Goal: Use online tool/utility: Utilize a website feature to perform a specific function

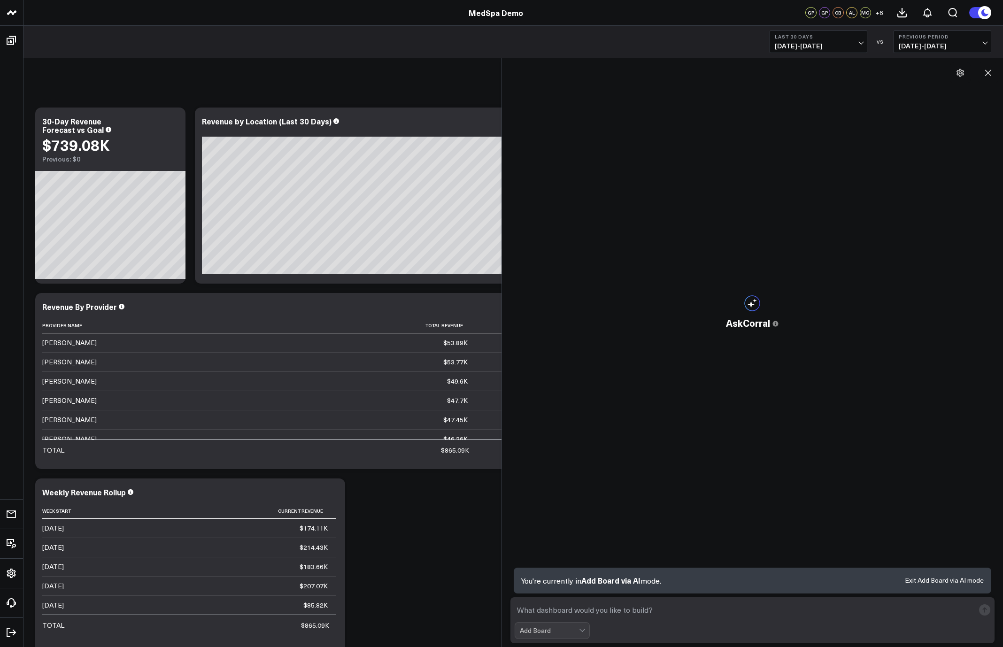
click at [622, 610] on textarea at bounding box center [745, 610] width 460 height 17
drag, startPoint x: 532, startPoint y: 614, endPoint x: 487, endPoint y: 609, distance: 45.3
type textarea "build a paid media performance dashboard"
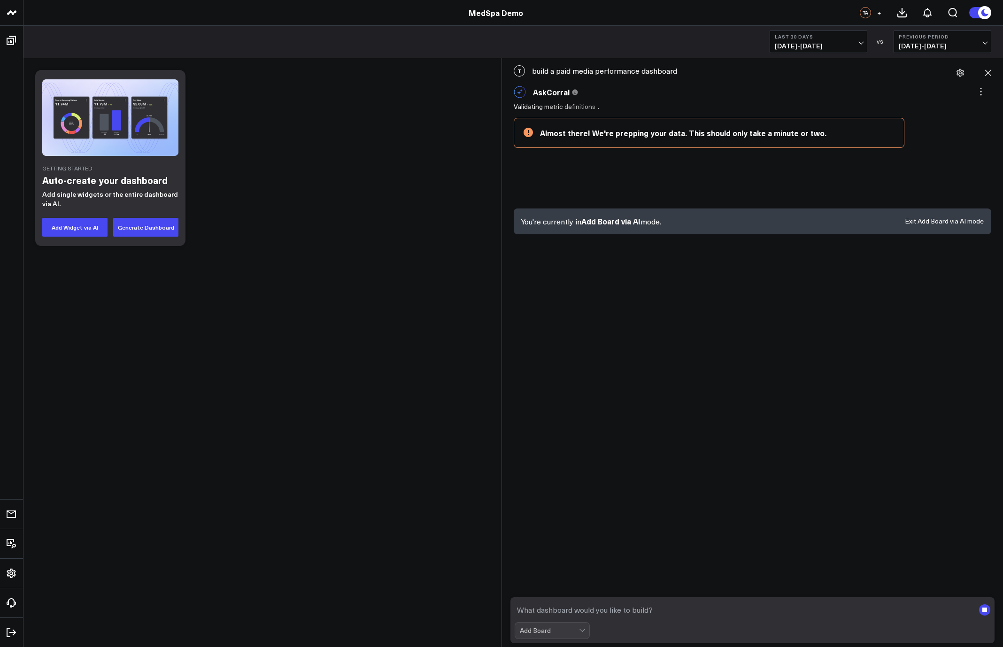
drag, startPoint x: 132, startPoint y: 111, endPoint x: 66, endPoint y: 128, distance: 68.9
click at [66, 128] on img at bounding box center [110, 117] width 136 height 77
click at [87, 228] on button "Add Widget via AI" at bounding box center [74, 227] width 65 height 19
click at [90, 224] on button "Add Widget via AI" at bounding box center [74, 227] width 65 height 19
